Goal: Information Seeking & Learning: Get advice/opinions

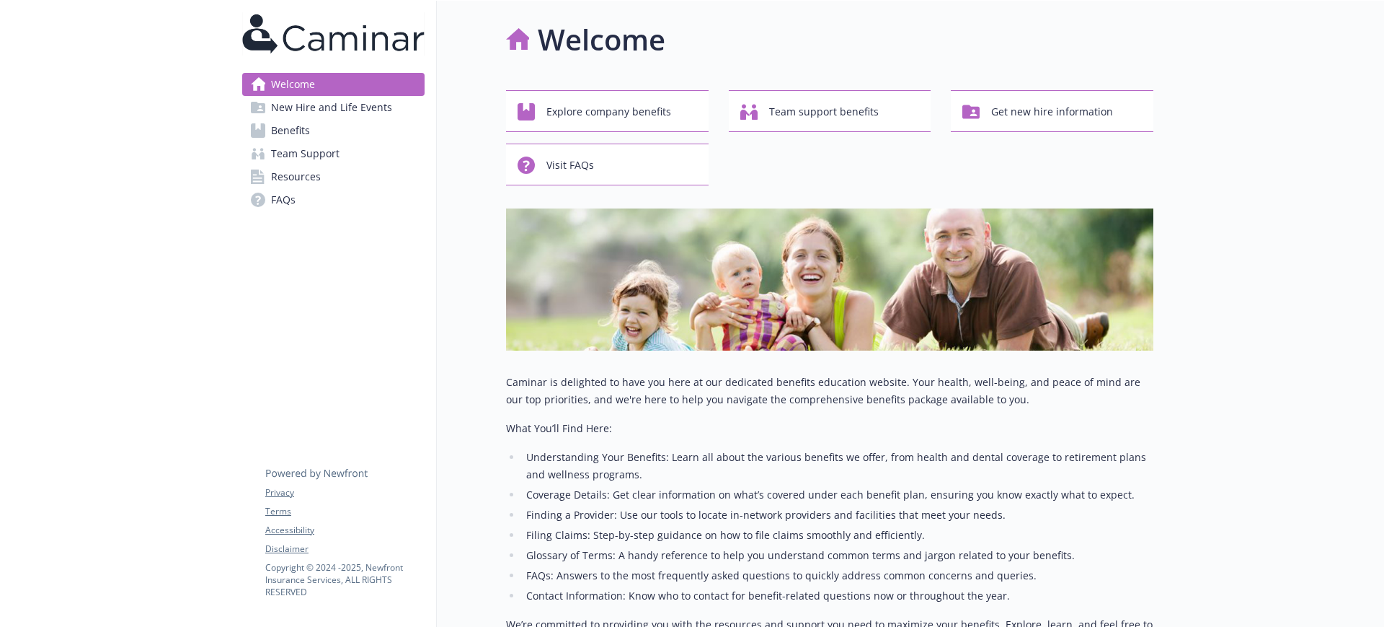
drag, startPoint x: 278, startPoint y: 126, endPoint x: 270, endPoint y: 124, distance: 8.2
click at [278, 126] on span "Benefits" at bounding box center [290, 130] width 39 height 23
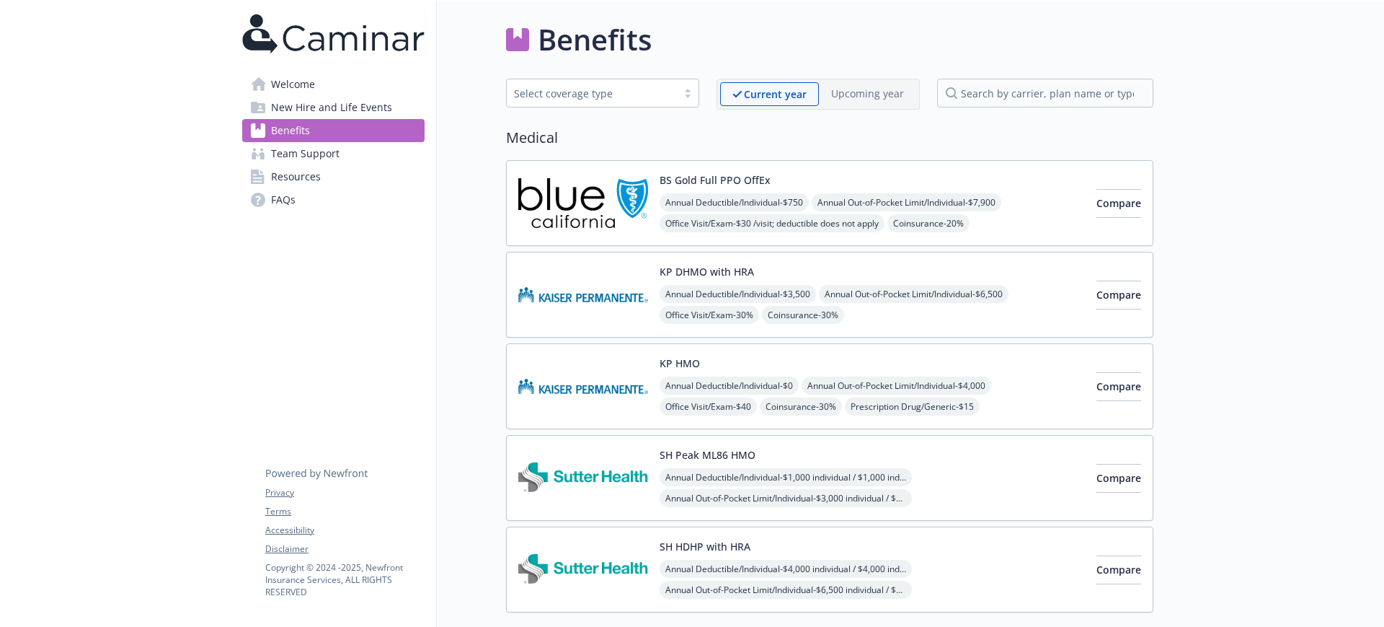
click at [798, 276] on div "KP DHMO with HRA Annual Deductible/Individual - $3,500 Annual Out-of-Pocket Lim…" at bounding box center [872, 294] width 425 height 61
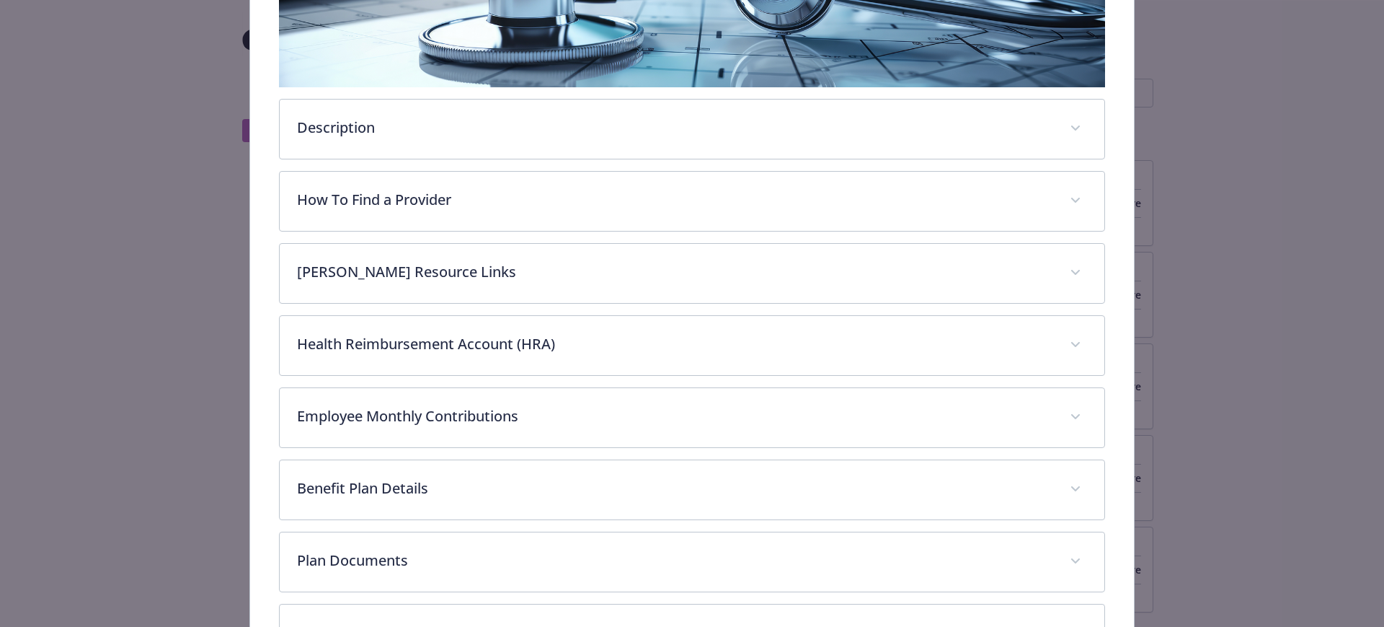
scroll to position [445, 0]
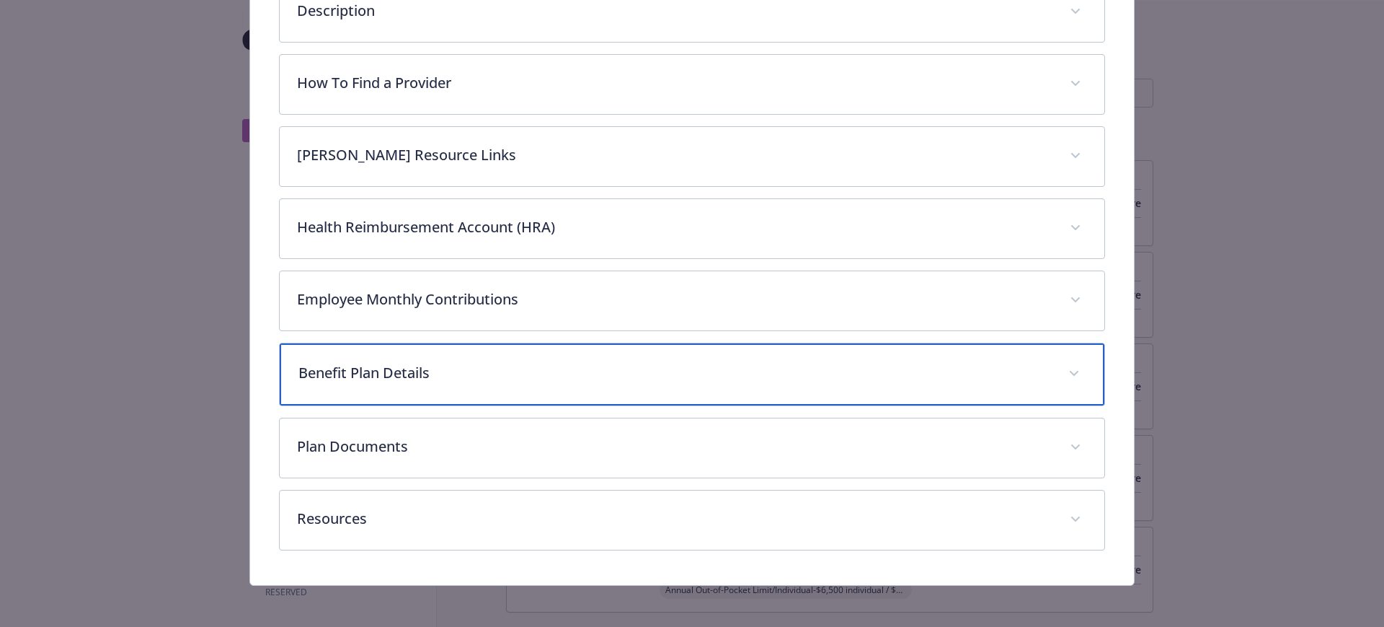
click at [401, 379] on p "Benefit Plan Details" at bounding box center [676, 373] width 754 height 22
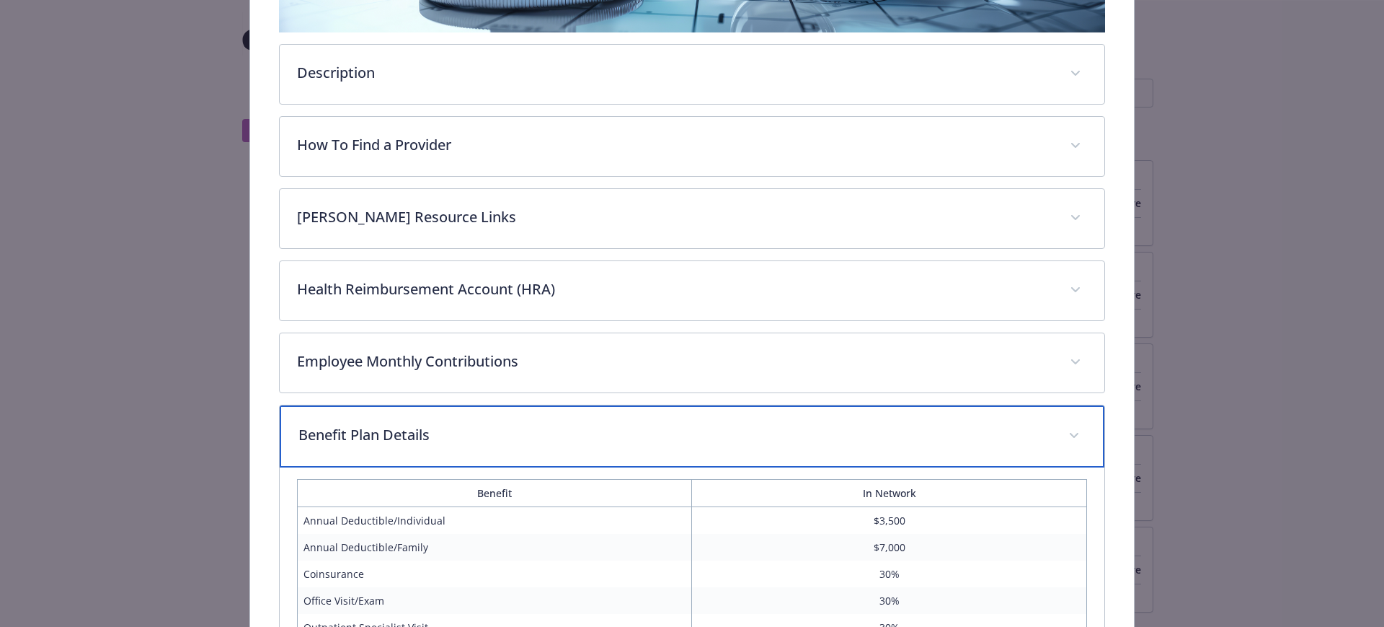
scroll to position [0, 0]
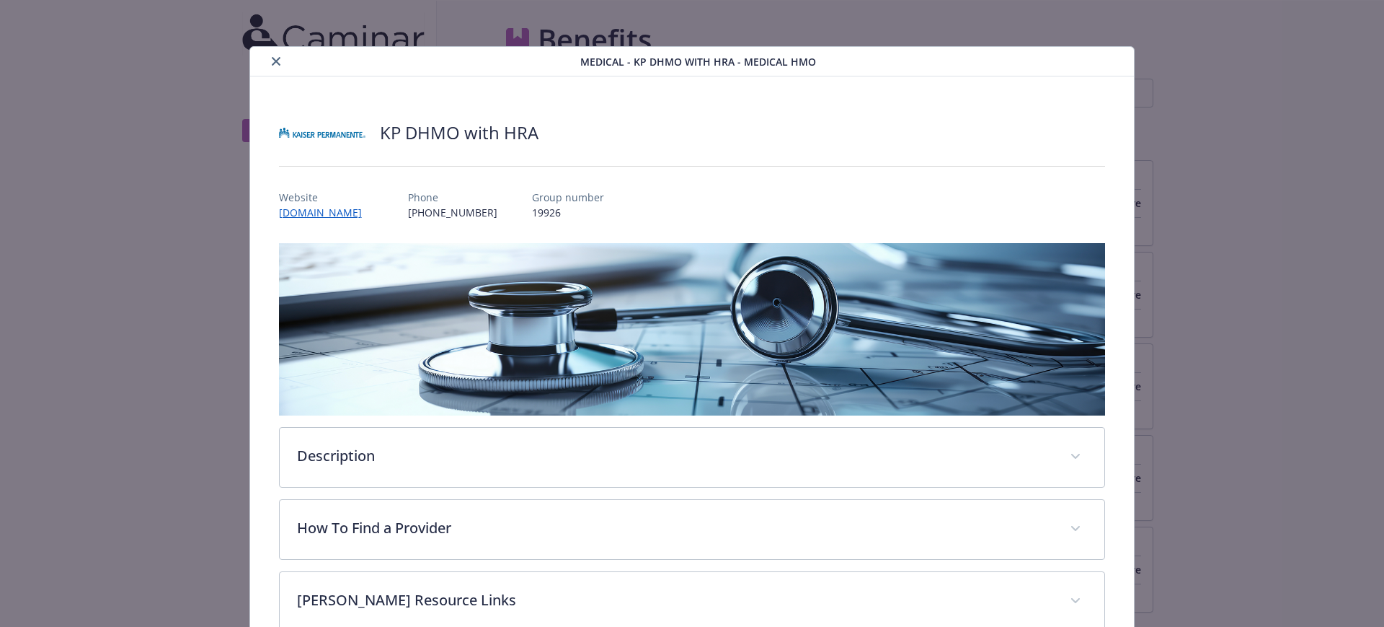
click at [275, 61] on icon "close" at bounding box center [276, 61] width 9 height 9
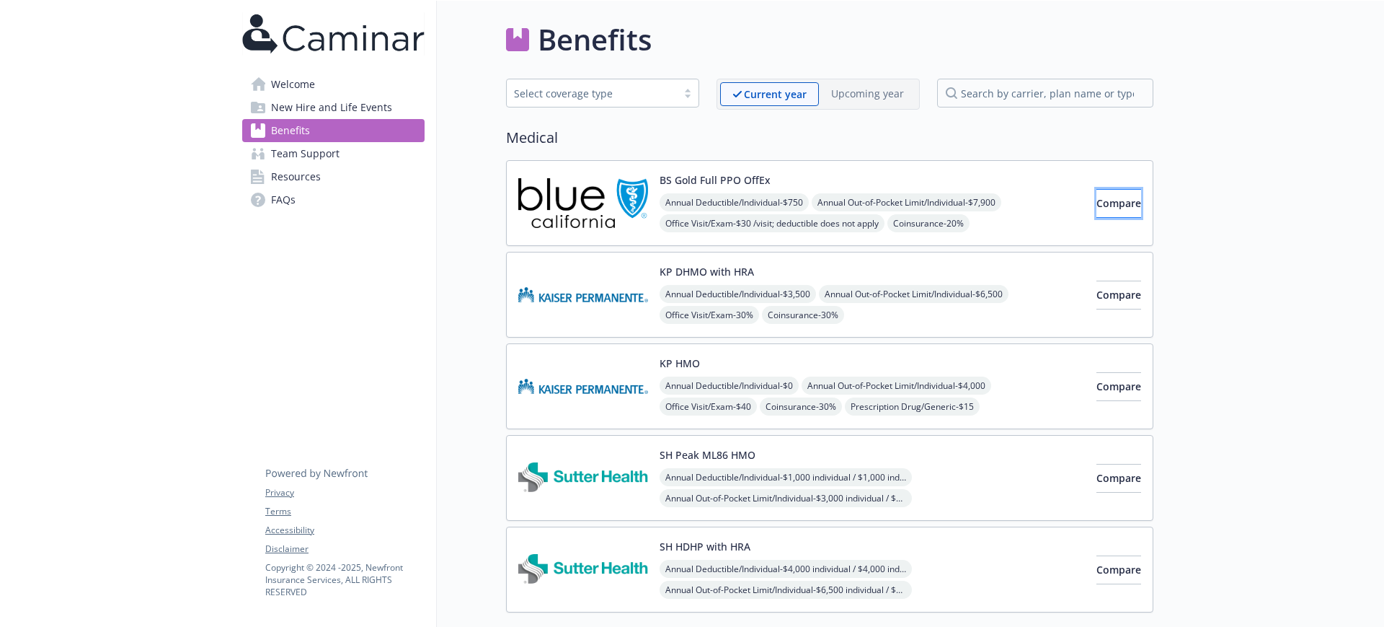
click at [1102, 205] on span "Compare" at bounding box center [1119, 203] width 45 height 14
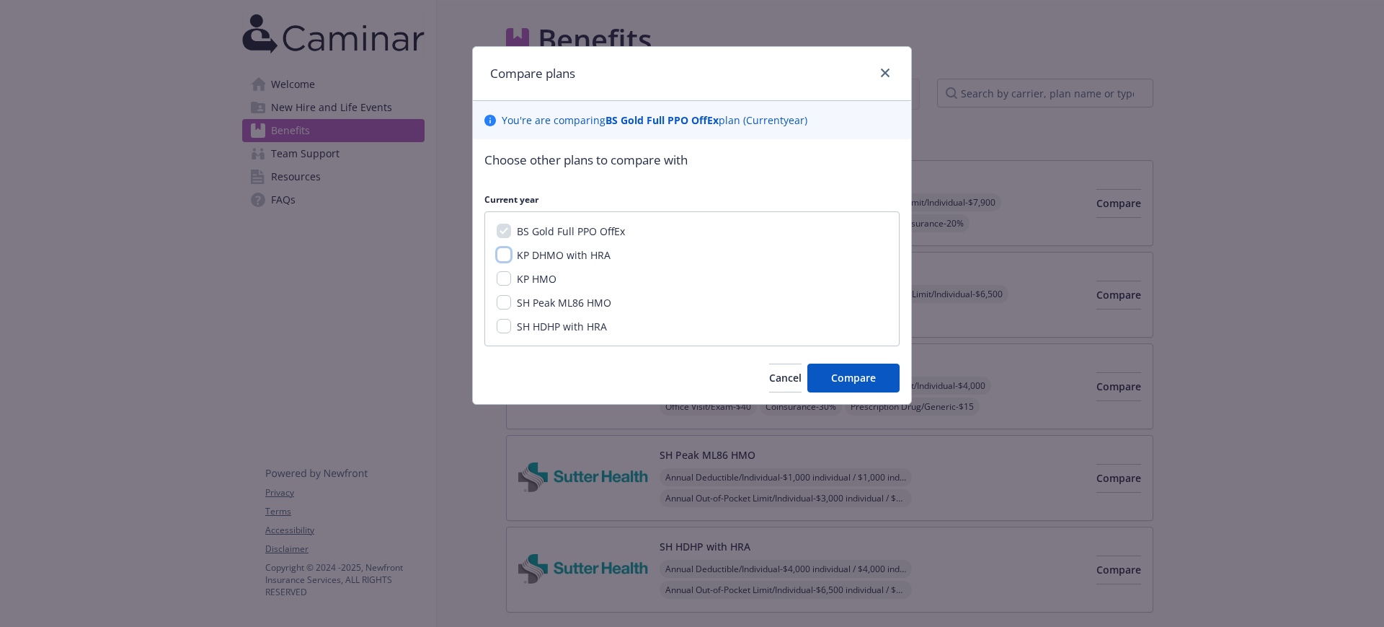
click at [502, 247] on input "KP DHMO with HRA" at bounding box center [504, 254] width 14 height 14
checkbox input "true"
click at [505, 274] on input "KP HMO" at bounding box center [504, 278] width 14 height 14
checkbox input "true"
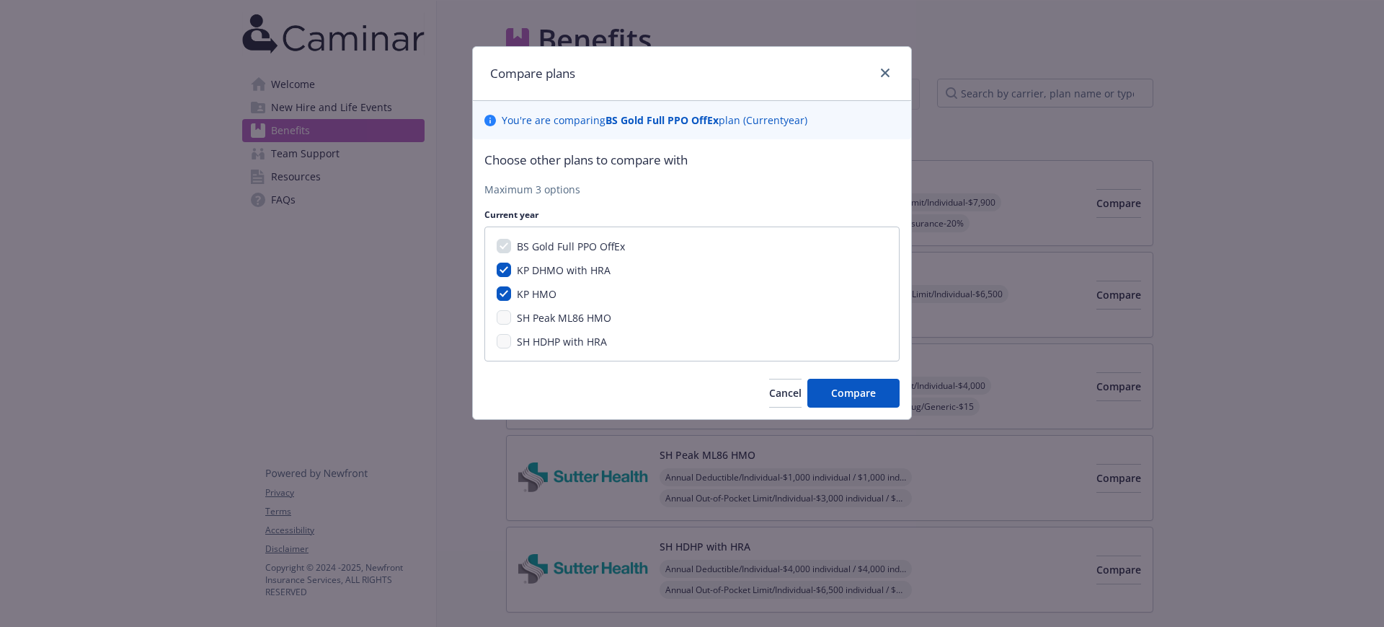
click at [507, 327] on div "BS Gold Full PPO OffEx KP DHMO with HRA KP HMO SH Peak ML86 HMO SH HDHP with HRA" at bounding box center [692, 293] width 415 height 135
click at [873, 394] on span "Compare" at bounding box center [853, 393] width 45 height 14
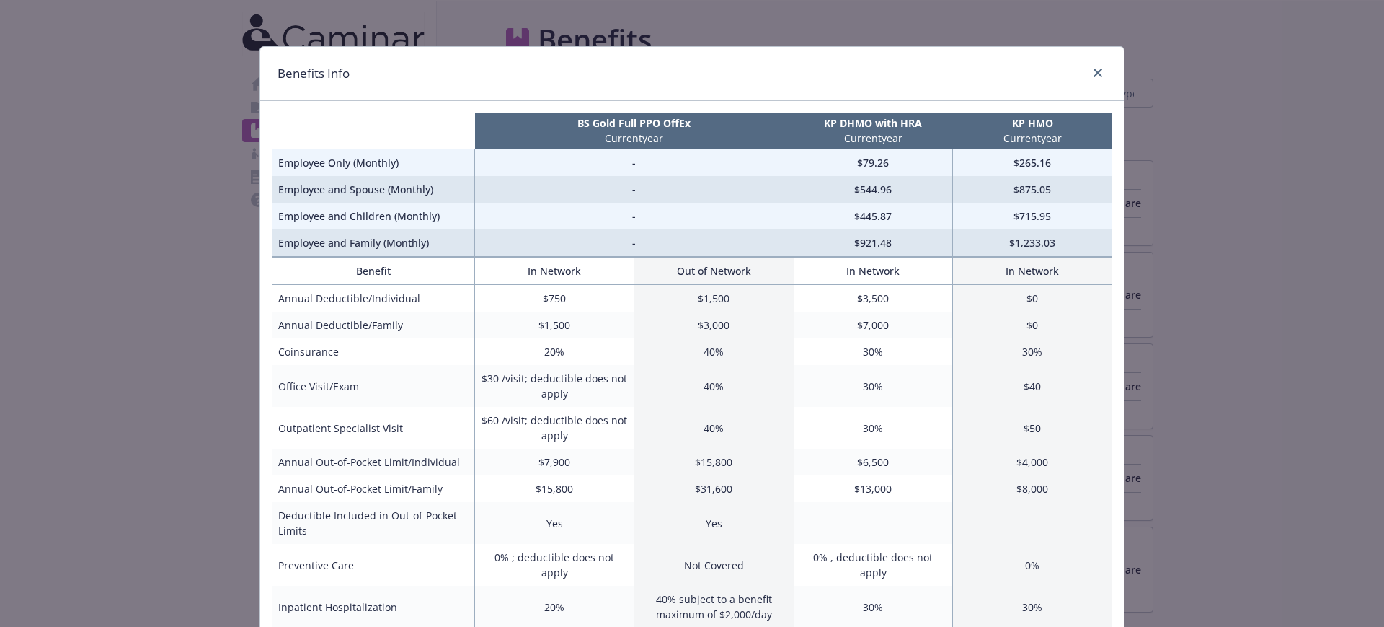
click at [1085, 61] on div "Benefits Info" at bounding box center [692, 74] width 864 height 54
click at [1090, 66] on link "close" at bounding box center [1098, 72] width 17 height 17
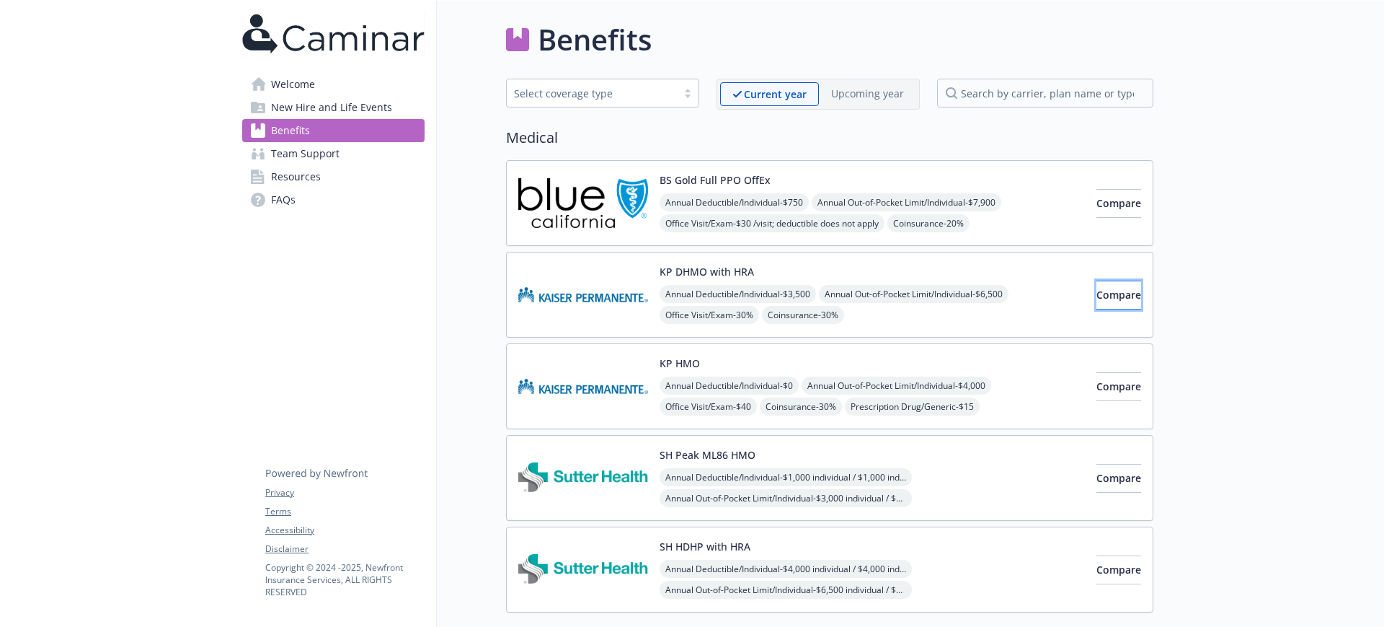
click at [1103, 295] on span "Compare" at bounding box center [1119, 295] width 45 height 14
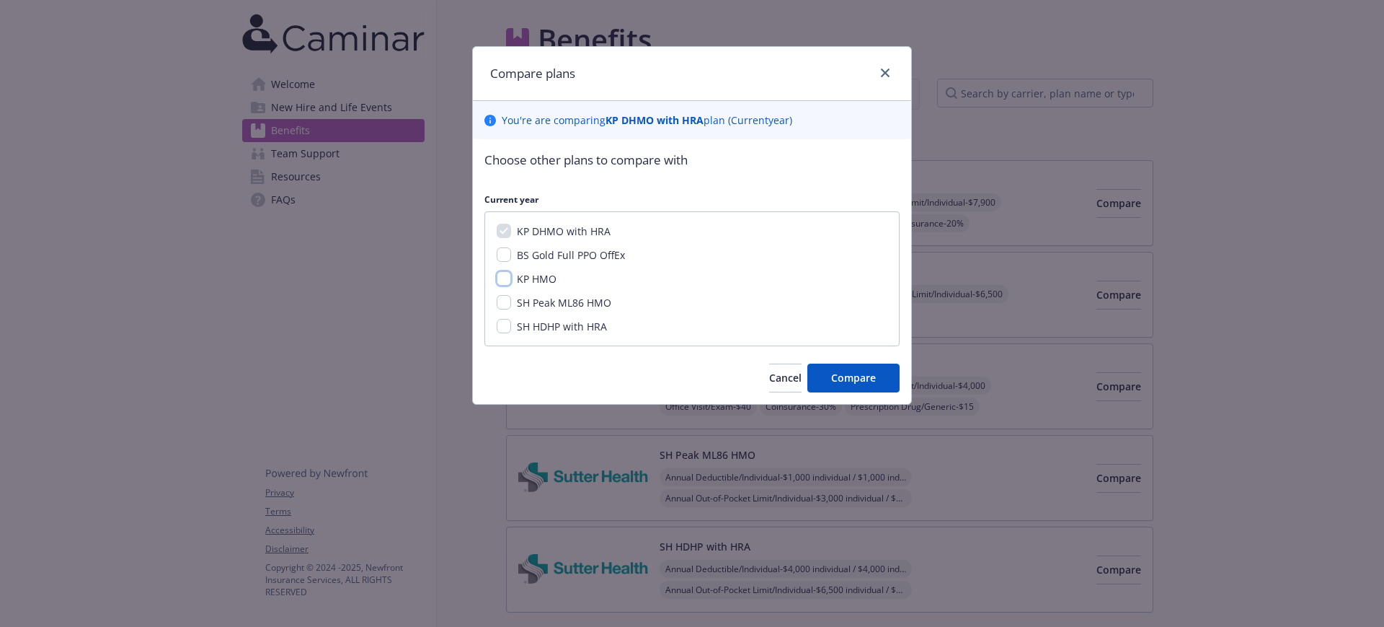
click at [506, 281] on input "KP HMO" at bounding box center [504, 278] width 14 height 14
checkbox input "true"
click at [849, 384] on button "Compare" at bounding box center [854, 377] width 92 height 29
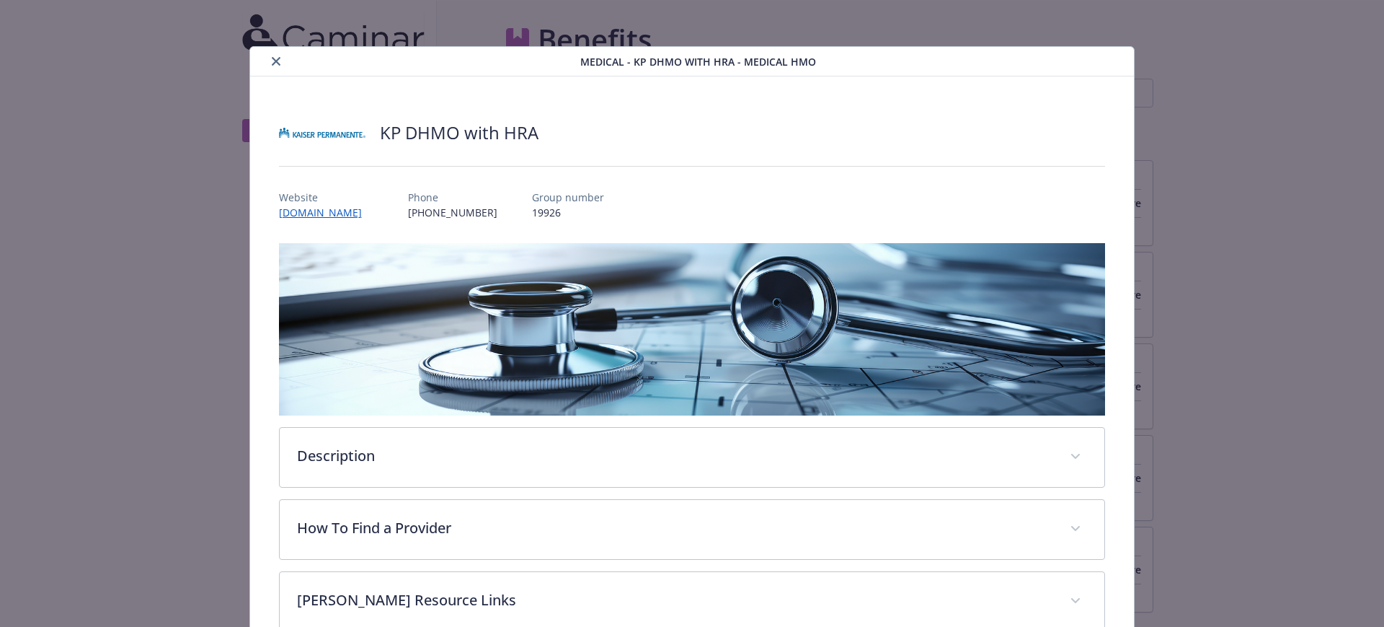
scroll to position [43, 0]
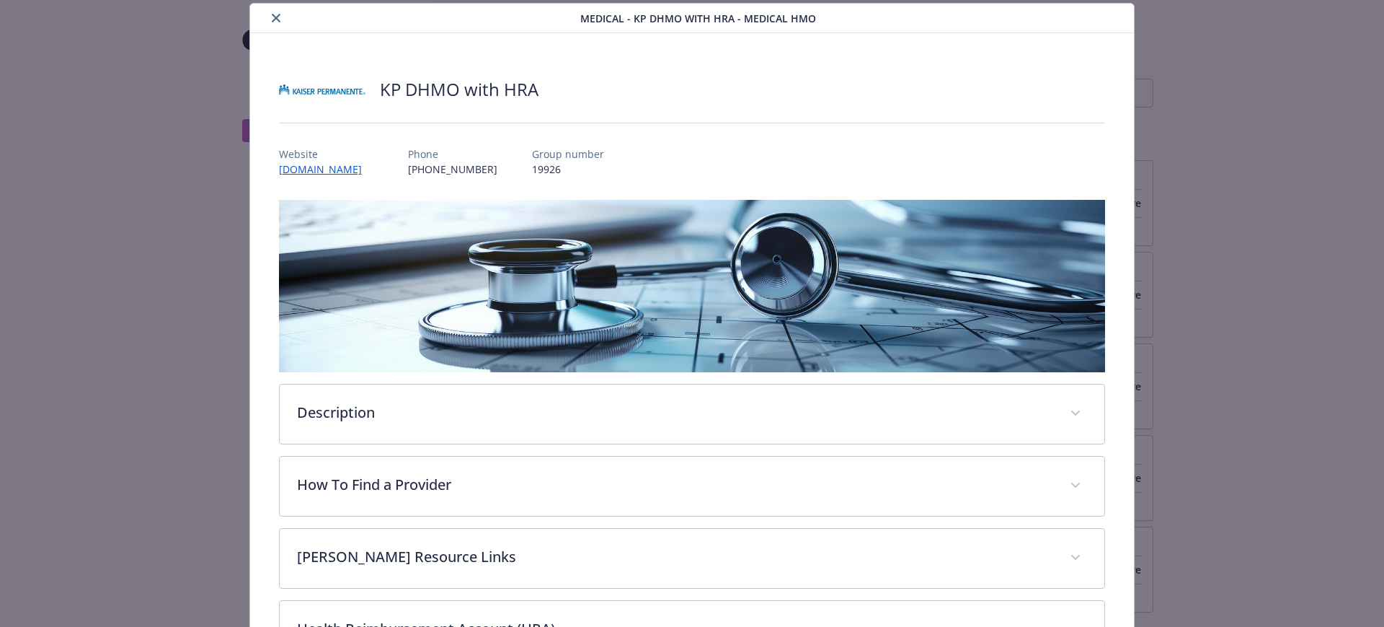
click at [272, 14] on icon "close" at bounding box center [276, 18] width 9 height 9
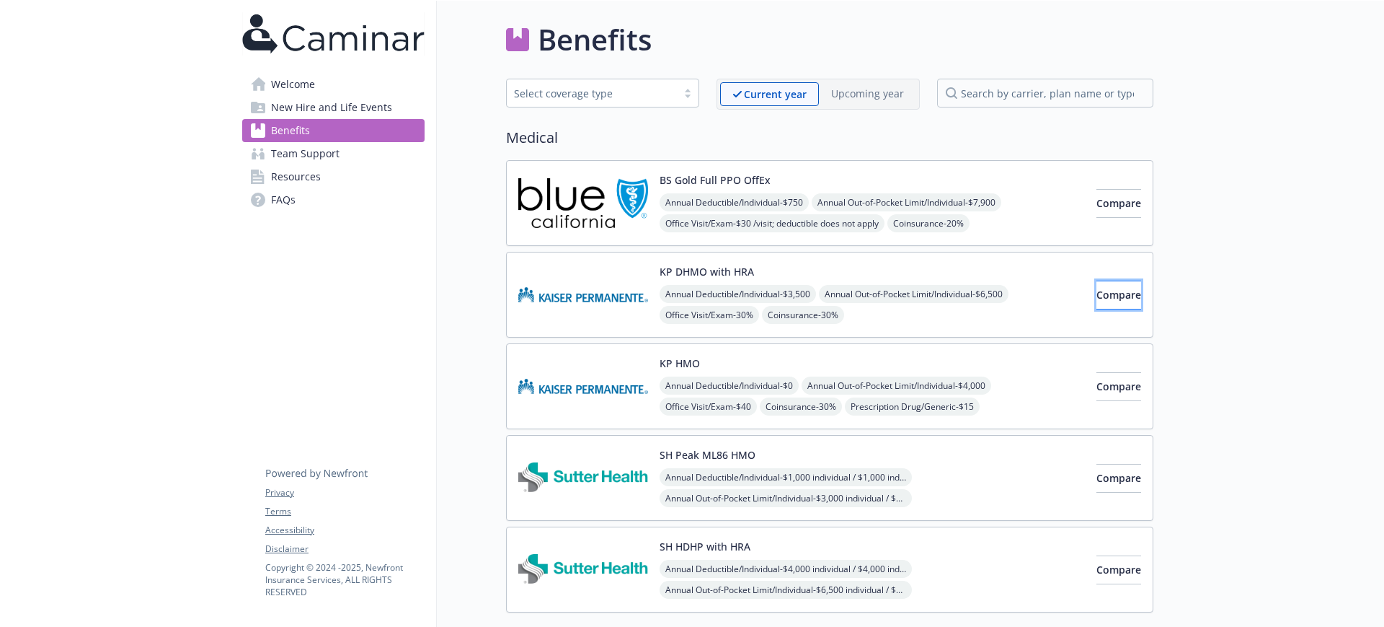
click at [1097, 291] on span "Compare" at bounding box center [1119, 295] width 45 height 14
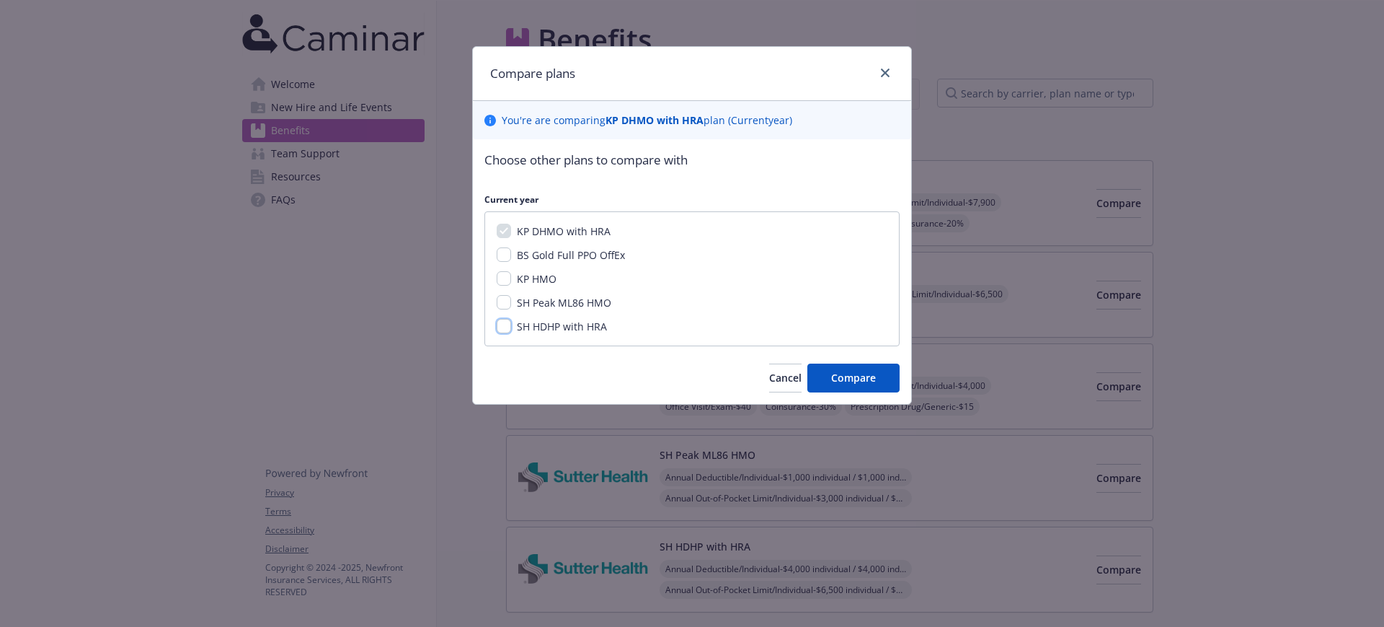
click at [502, 329] on input "SH HDHP with HRA" at bounding box center [504, 326] width 14 height 14
checkbox input "true"
click at [854, 376] on span "Compare" at bounding box center [853, 378] width 45 height 14
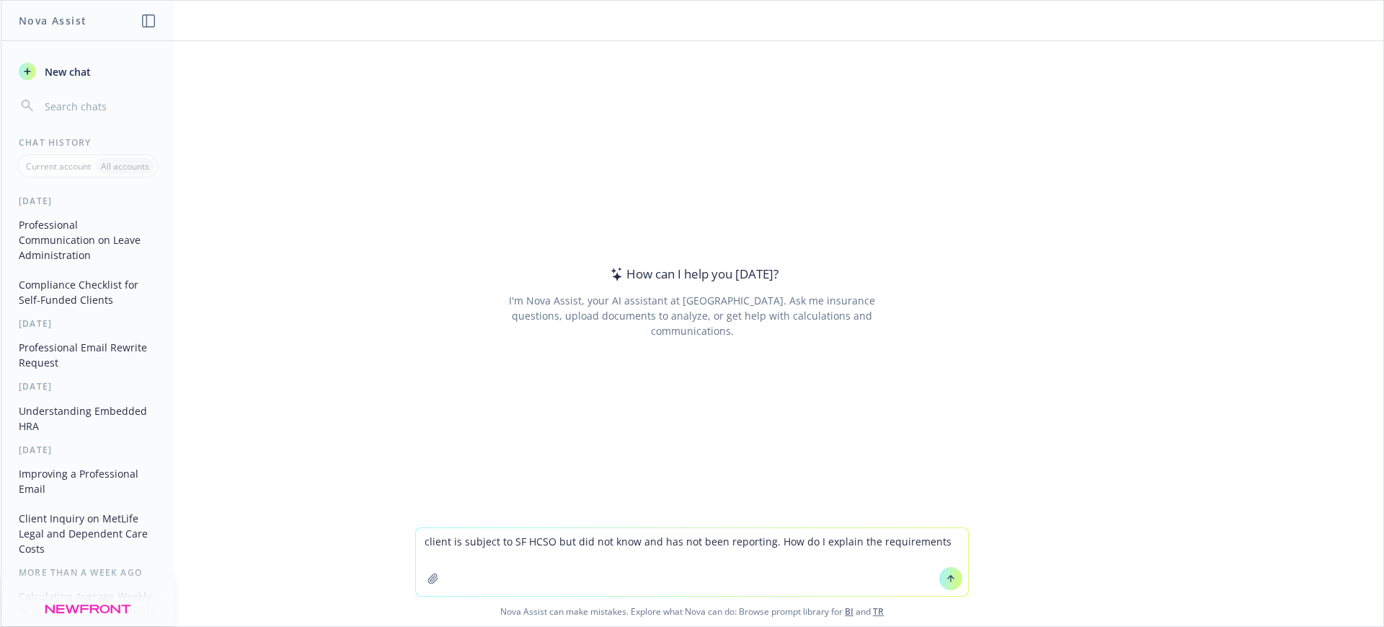
click at [929, 547] on textarea "client is subject to SF HCSO but did not know and has not been reporting. How d…" at bounding box center [692, 562] width 552 height 68
type textarea "client is subject to SF HCSO but did not know and has not been reporting. How d…"
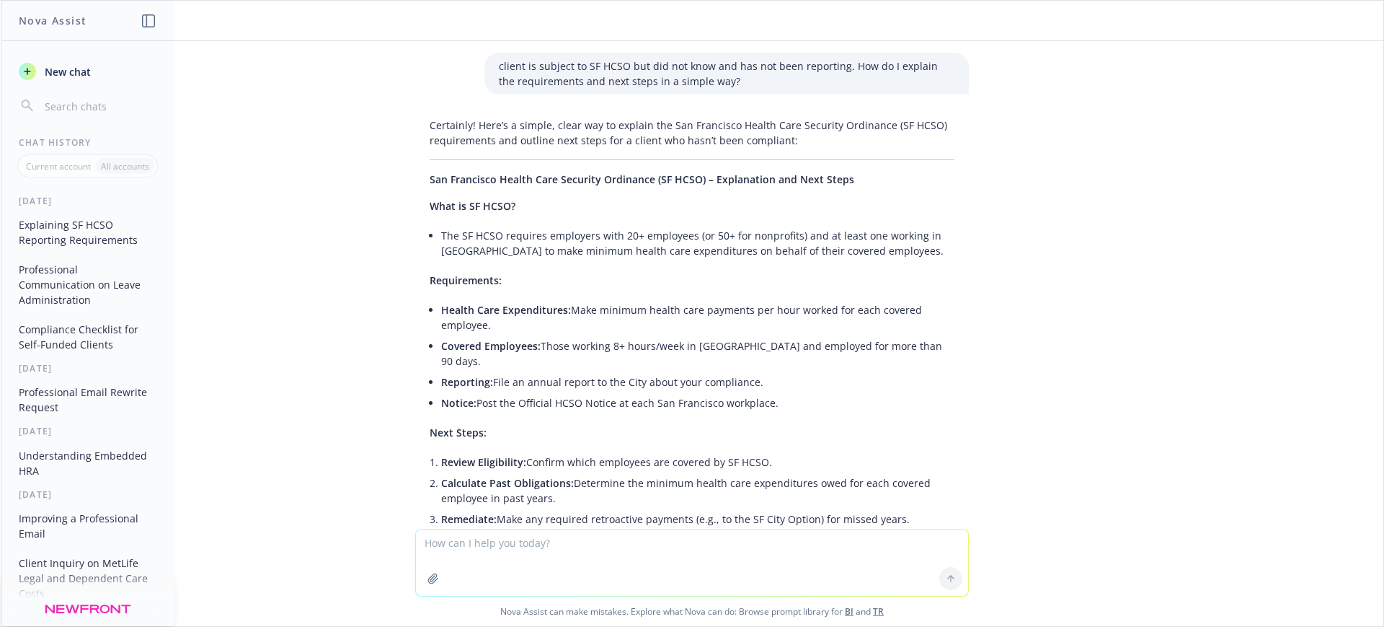
click at [478, 586] on textarea at bounding box center [692, 562] width 552 height 66
click at [497, 611] on span "Nova Assist can make mistakes. Explore what Nova can do: Browse prompt library …" at bounding box center [691, 611] width 1371 height 30
click at [501, 588] on textarea at bounding box center [692, 562] width 552 height 66
paste textarea "Hi [PERSON_NAME], I hope you had smooth travels to [GEOGRAPHIC_DATA] and are en…"
type textarea "Help me word this better: Hi [PERSON_NAME], I hope you had smooth travels to [G…"
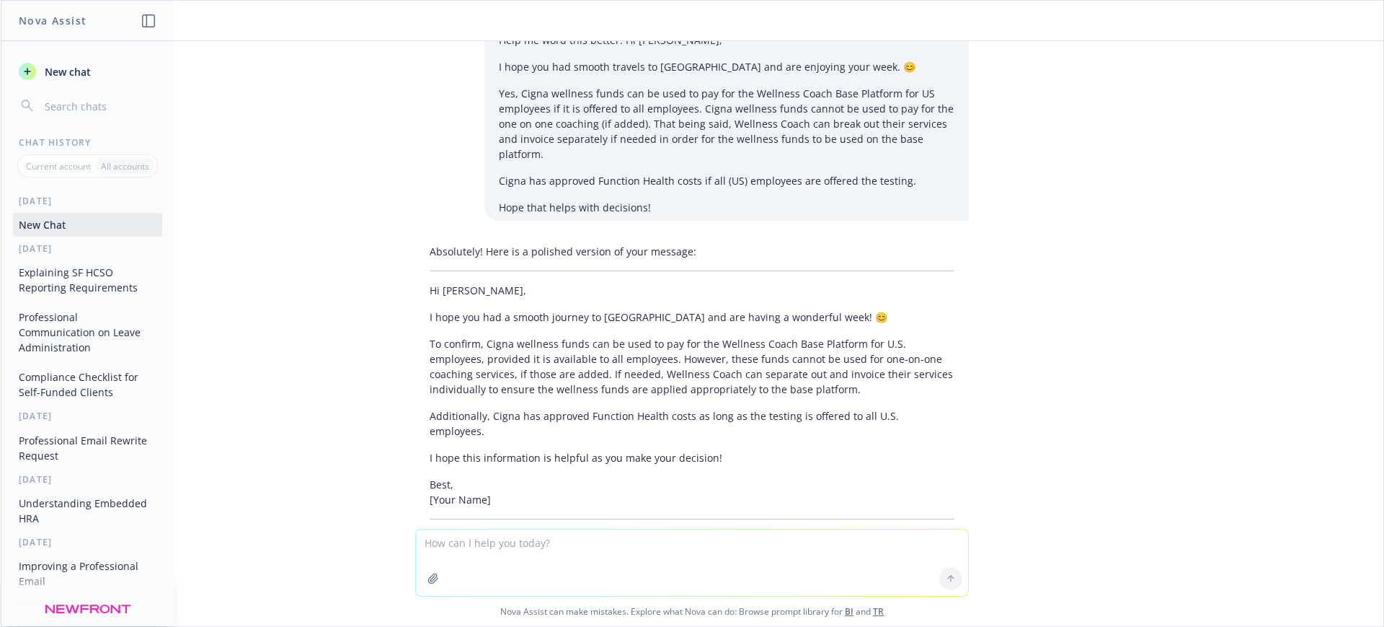
scroll to position [800, 0]
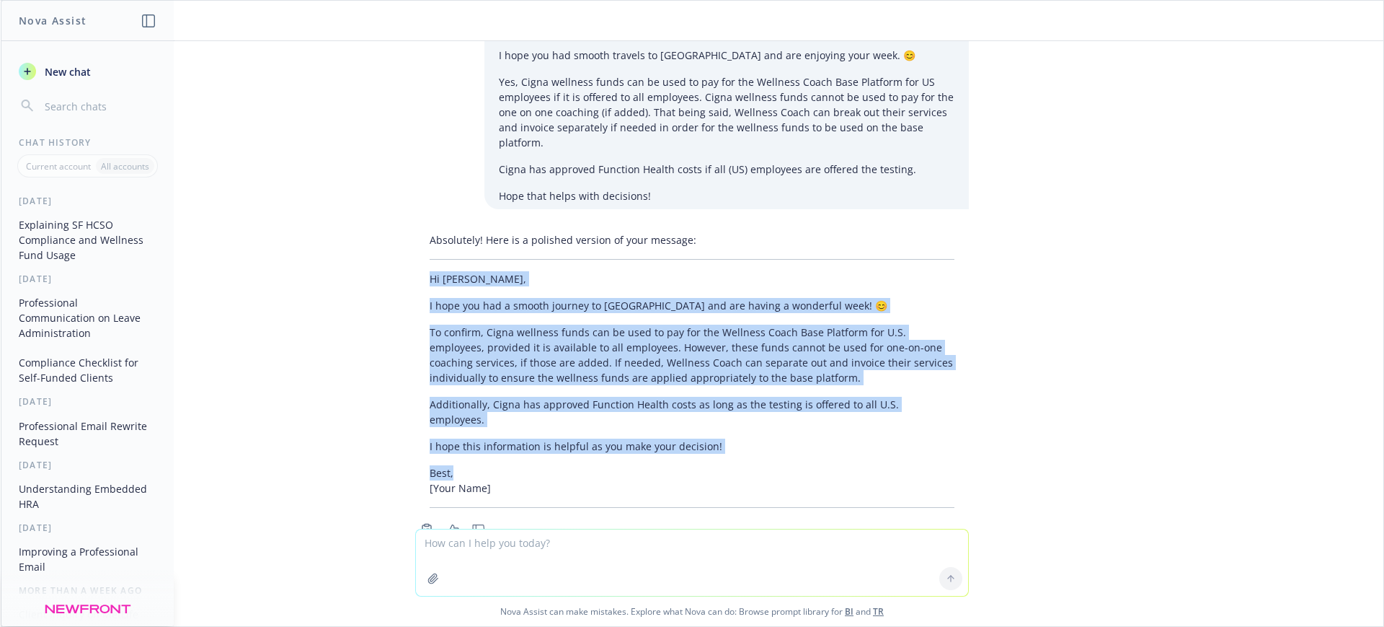
drag, startPoint x: 449, startPoint y: 430, endPoint x: 399, endPoint y: 247, distance: 189.3
click at [404, 247] on div "Absolutely! Here is a polished version of your message: Hi [PERSON_NAME], I hop…" at bounding box center [692, 382] width 577 height 313
copy div "Hi [PERSON_NAME], I hope you had a smooth journey to [GEOGRAPHIC_DATA] and are …"
